Goal: Task Accomplishment & Management: Use online tool/utility

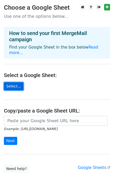
click at [13, 82] on link "Select..." at bounding box center [14, 86] width 20 height 8
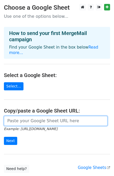
click at [18, 116] on input "url" at bounding box center [56, 121] width 104 height 10
paste input "https://docs.google.com/spreadsheets/d/1K6fAJ6urA-lAeUlduj7zSLL6cYbBs1BE6R0pOEI…"
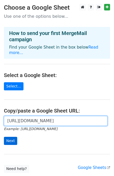
type input "https://docs.google.com/spreadsheets/d/1K6fAJ6urA-lAeUlduj7zSLL6cYbBs1BE6R0pOEI…"
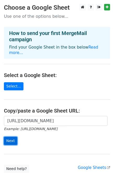
scroll to position [0, 0]
click at [11, 137] on input "Next" at bounding box center [10, 141] width 13 height 8
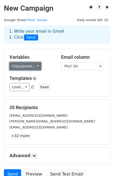
click at [24, 66] on link "Copy/paste..." at bounding box center [25, 66] width 32 height 8
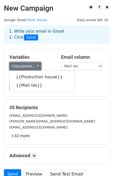
click at [24, 66] on link "Copy/paste..." at bounding box center [25, 66] width 32 height 8
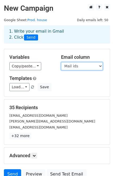
click at [65, 66] on select "Production house Mail ids" at bounding box center [82, 66] width 42 height 8
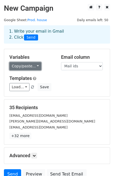
click at [26, 68] on link "Copy/paste..." at bounding box center [25, 66] width 32 height 8
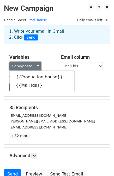
click at [26, 68] on link "Copy/paste..." at bounding box center [25, 66] width 32 height 8
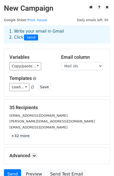
click at [20, 83] on div "Templates Load... No templates saved Save" at bounding box center [56, 83] width 103 height 16
click at [18, 86] on link "Load..." at bounding box center [19, 87] width 20 height 8
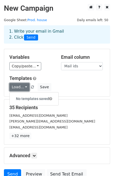
click at [18, 86] on link "Load..." at bounding box center [19, 87] width 20 height 8
